Goal: Task Accomplishment & Management: Manage account settings

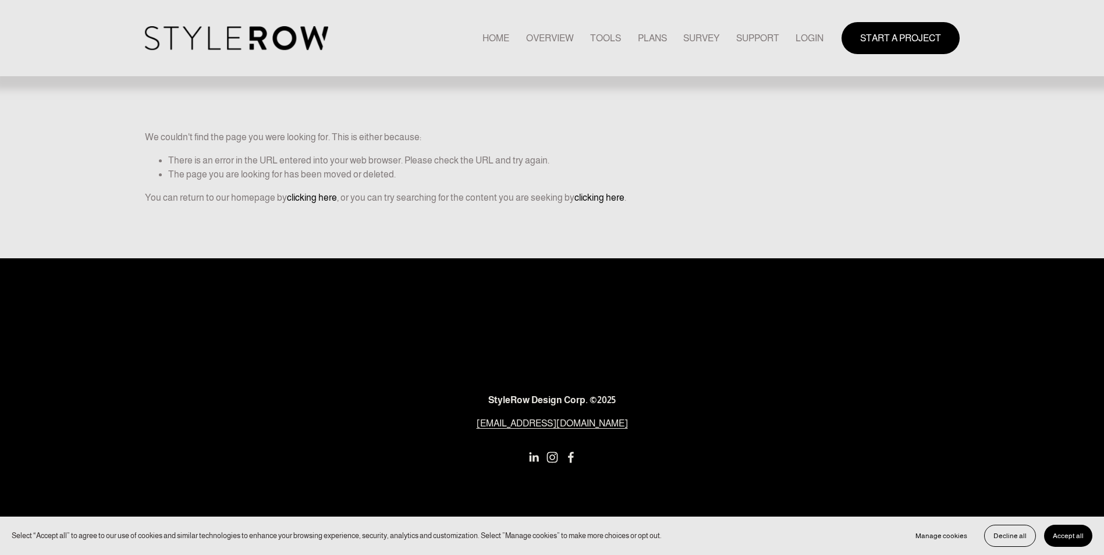
click at [813, 39] on link "LOGIN" at bounding box center [809, 38] width 28 height 16
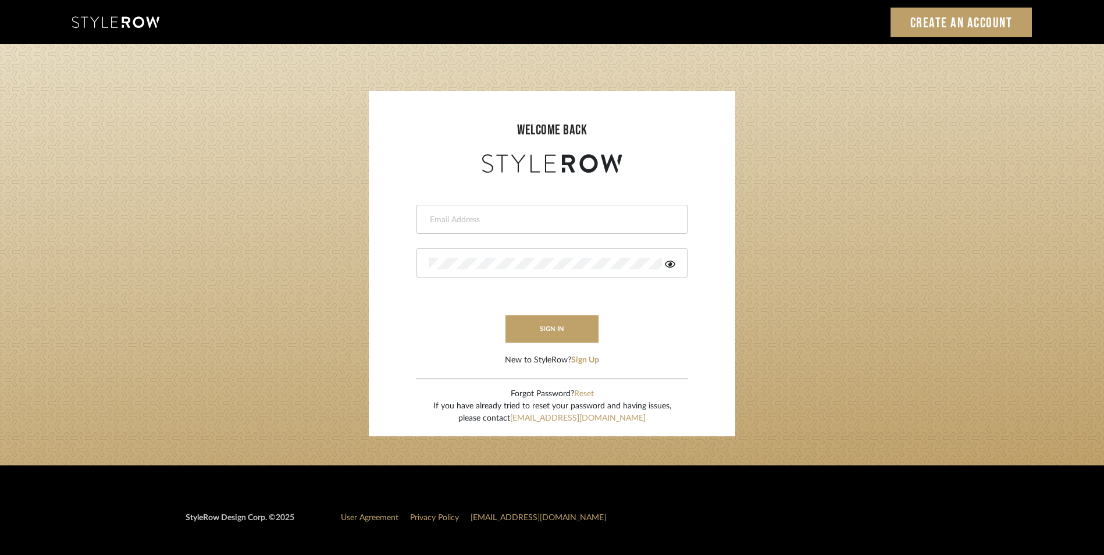
type input "[EMAIL_ADDRESS][DOMAIN_NAME]"
click at [479, 218] on input "[EMAIL_ADDRESS][DOMAIN_NAME]" at bounding box center [551, 220] width 244 height 12
drag, startPoint x: 371, startPoint y: 209, endPoint x: 383, endPoint y: 211, distance: 12.9
click at [371, 209] on sr-login "welcome back [EMAIL_ADDRESS][DOMAIN_NAME] sign in New to StyleRow? Sign Up Forg…" at bounding box center [552, 264] width 366 height 346
click at [541, 328] on button "sign in" at bounding box center [552, 328] width 93 height 27
